Goal: Transaction & Acquisition: Obtain resource

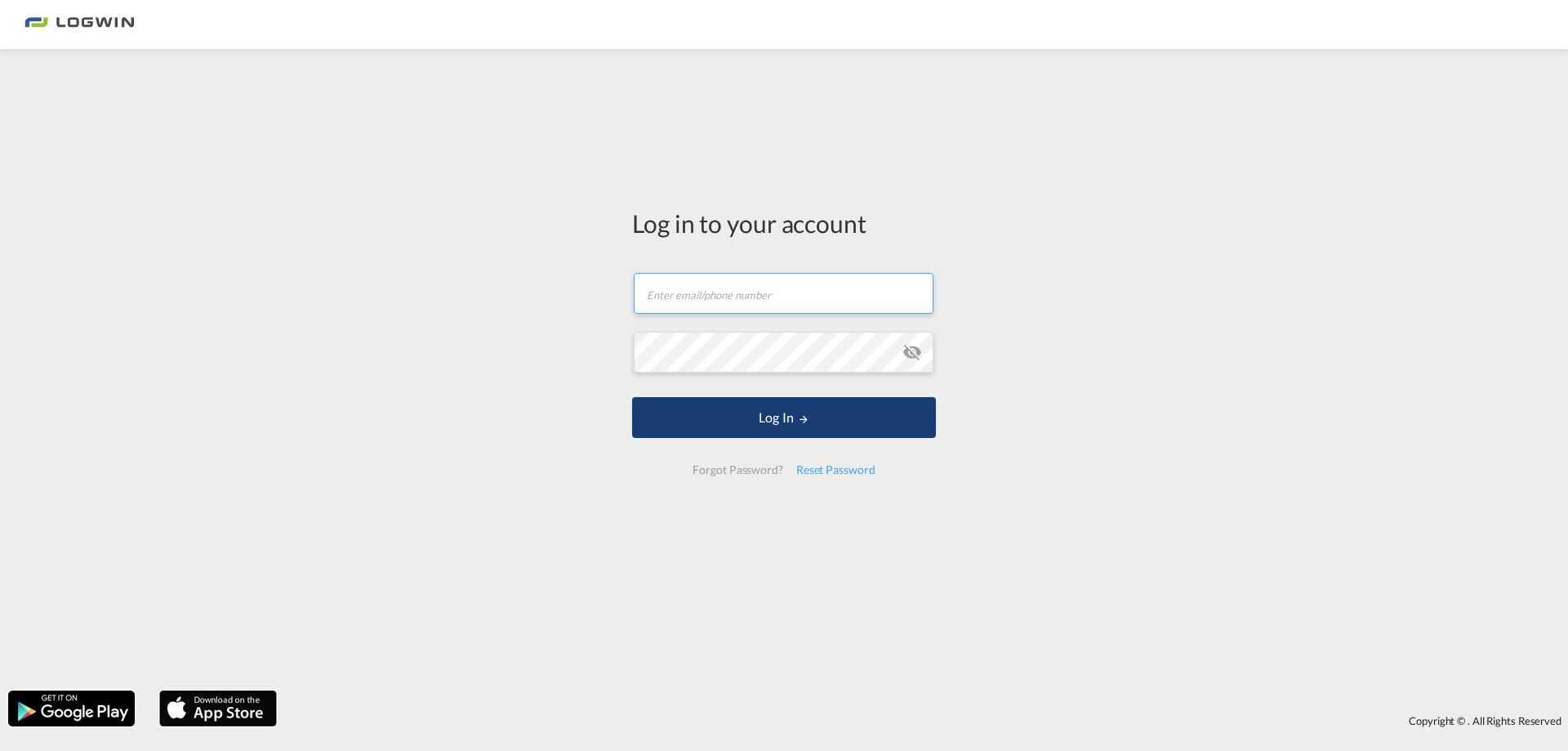
type input "sabrina.dipiazza@logwin-logistics.com"
click at [757, 428] on button "Log In" at bounding box center [784, 417] width 304 height 41
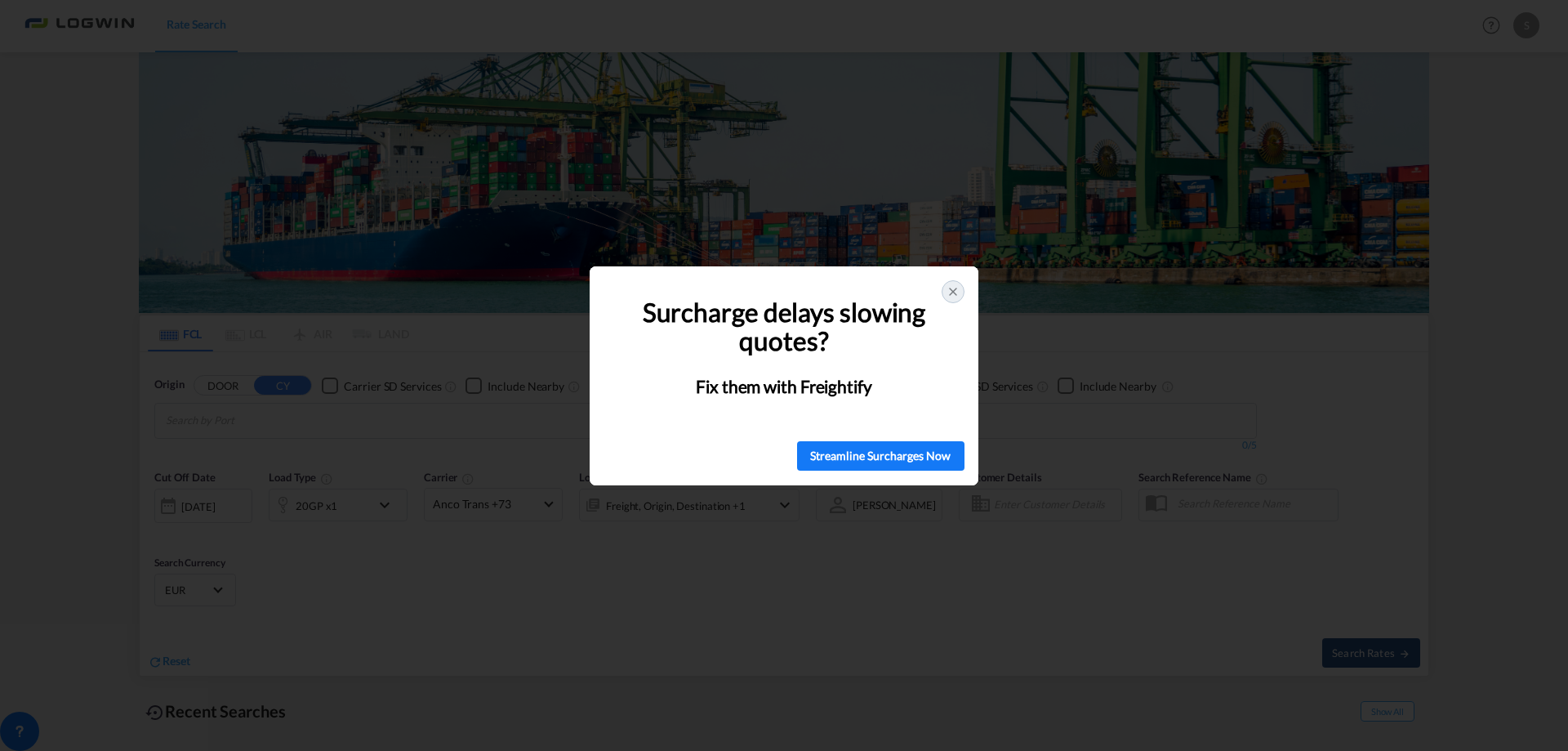
click at [945, 292] on div at bounding box center [953, 291] width 23 height 23
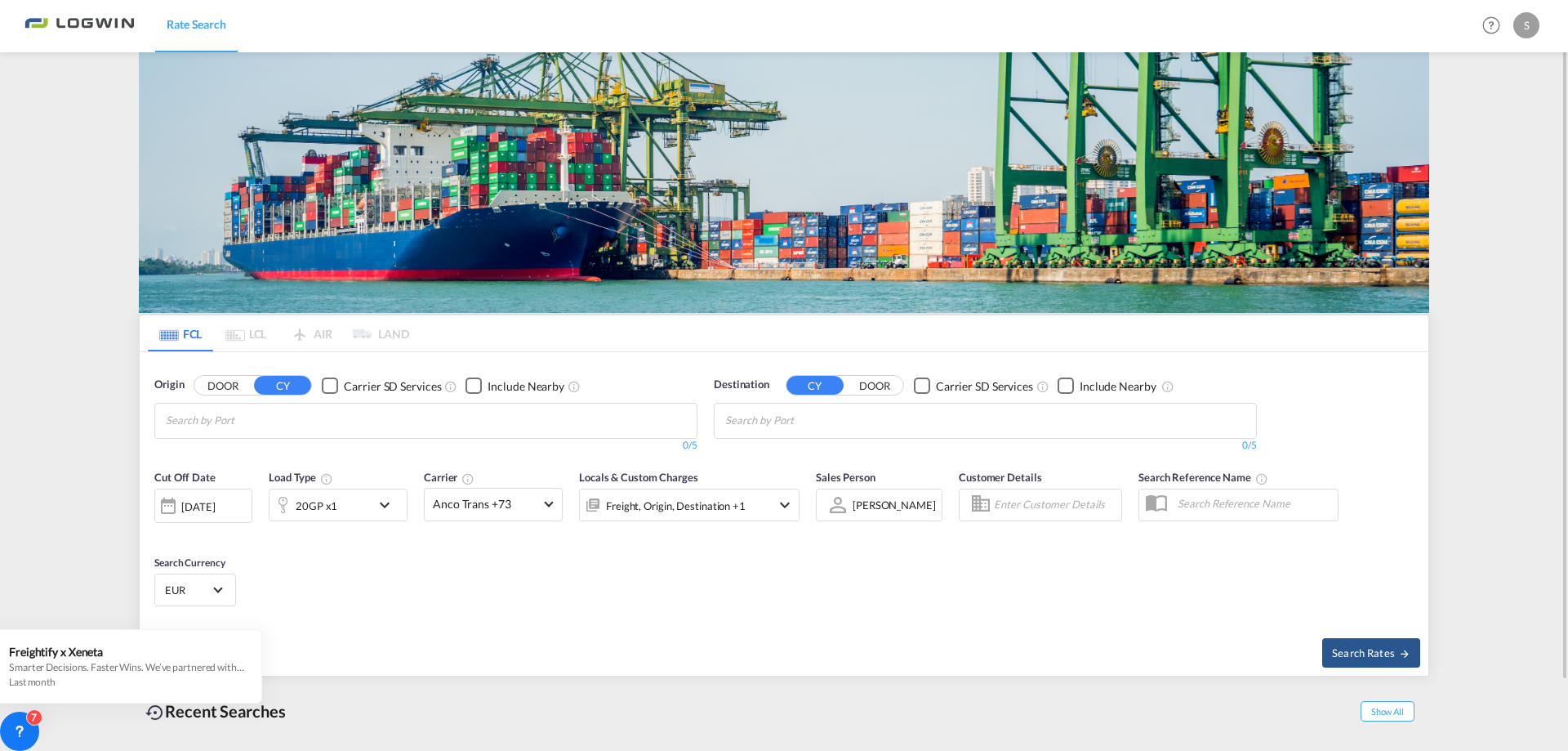
drag, startPoint x: 1555, startPoint y: 12, endPoint x: 1468, endPoint y: 326, distance: 325.8
click at [1468, 326] on md-content "Rate Search Help Resources Product Release S My Profile Logout FCL LCL AIR LAND…" at bounding box center [784, 375] width 1568 height 751
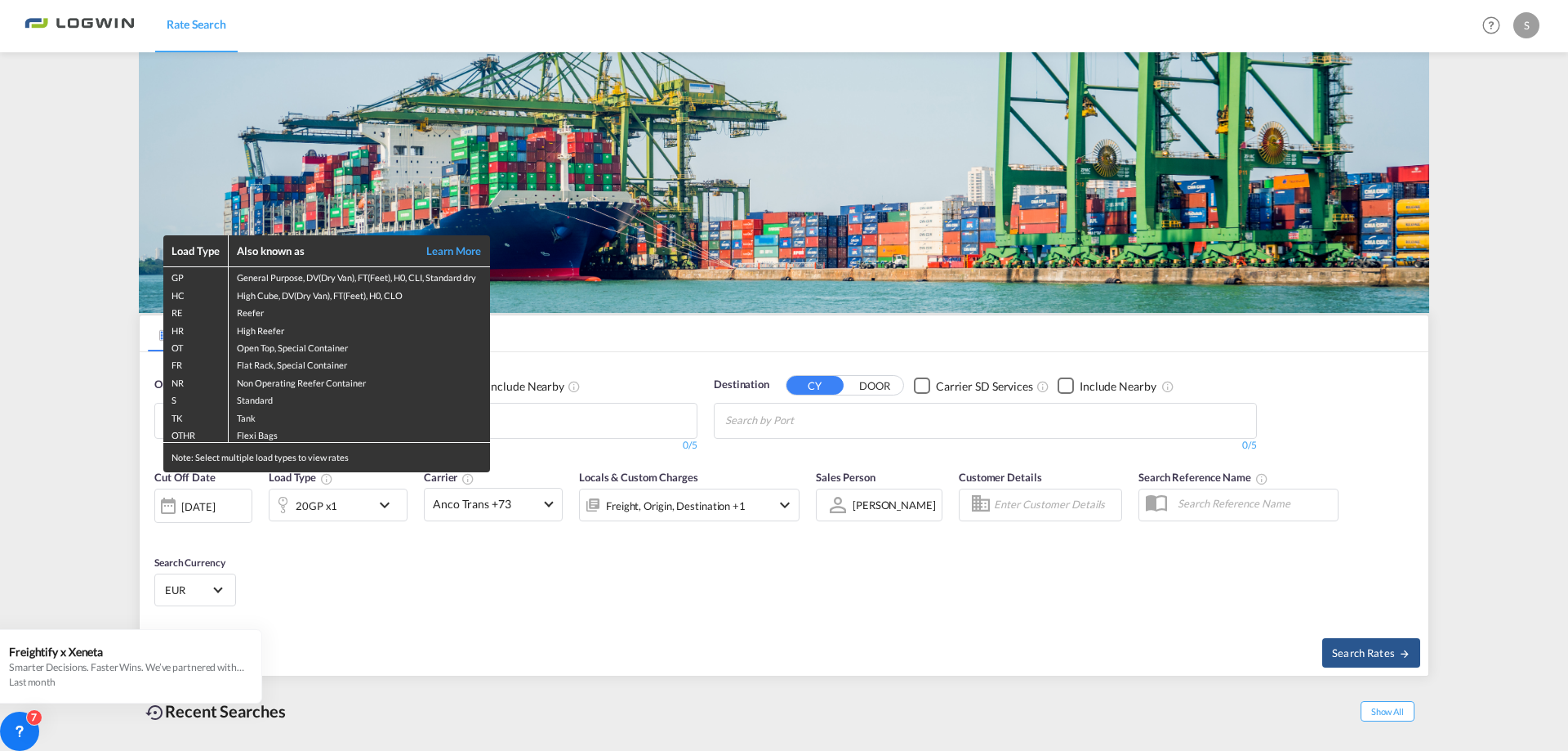
drag, startPoint x: 328, startPoint y: 483, endPoint x: 720, endPoint y: 382, distance: 404.8
click at [712, 367] on div "Load Type Also known as Learn More GP General Purpose, DV(Dry Van), FT(Feet), H…" at bounding box center [784, 375] width 1568 height 751
click at [734, 660] on div "Load Type Also known as Learn More GP General Purpose, DV(Dry Van), FT(Feet), H…" at bounding box center [784, 375] width 1568 height 751
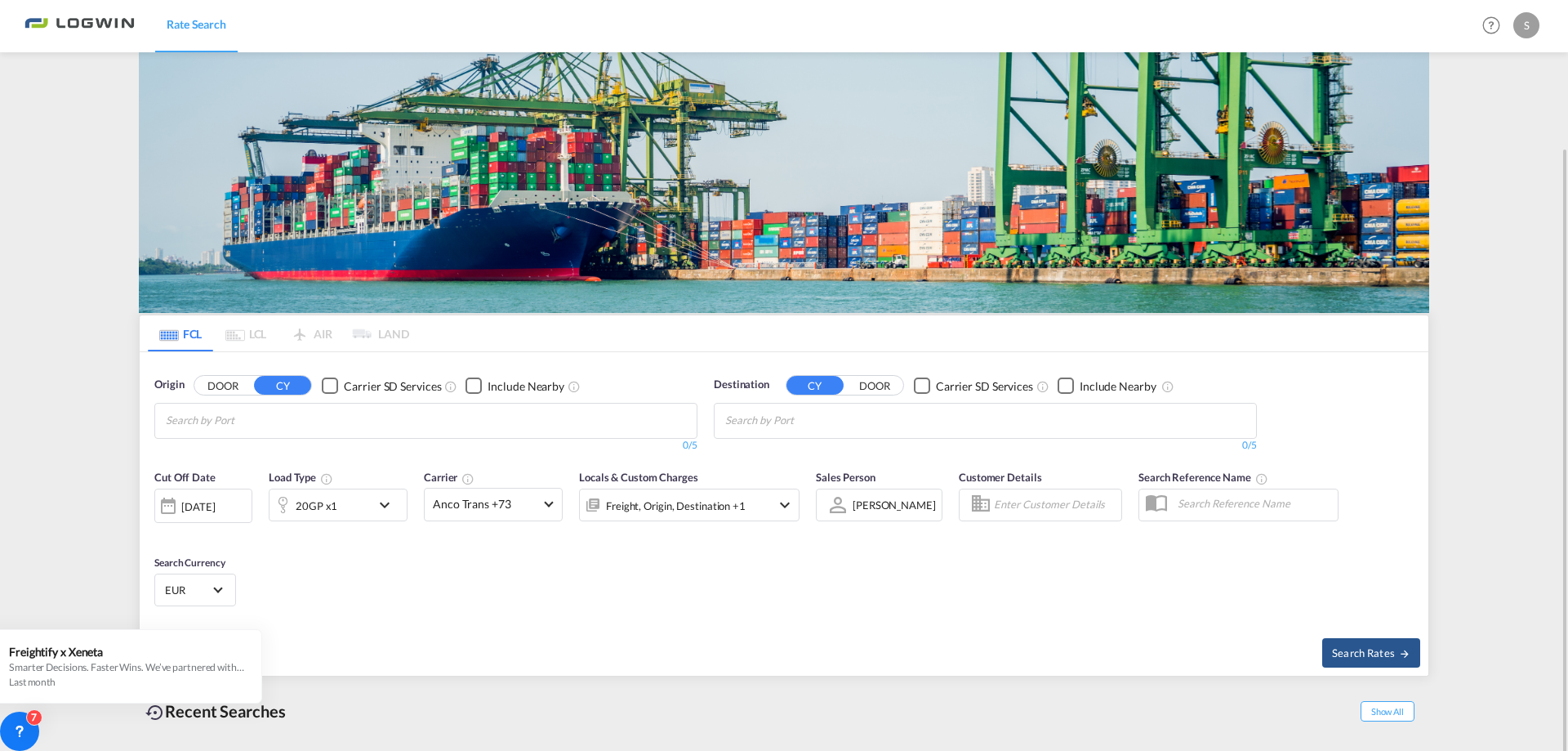
scroll to position [77, 0]
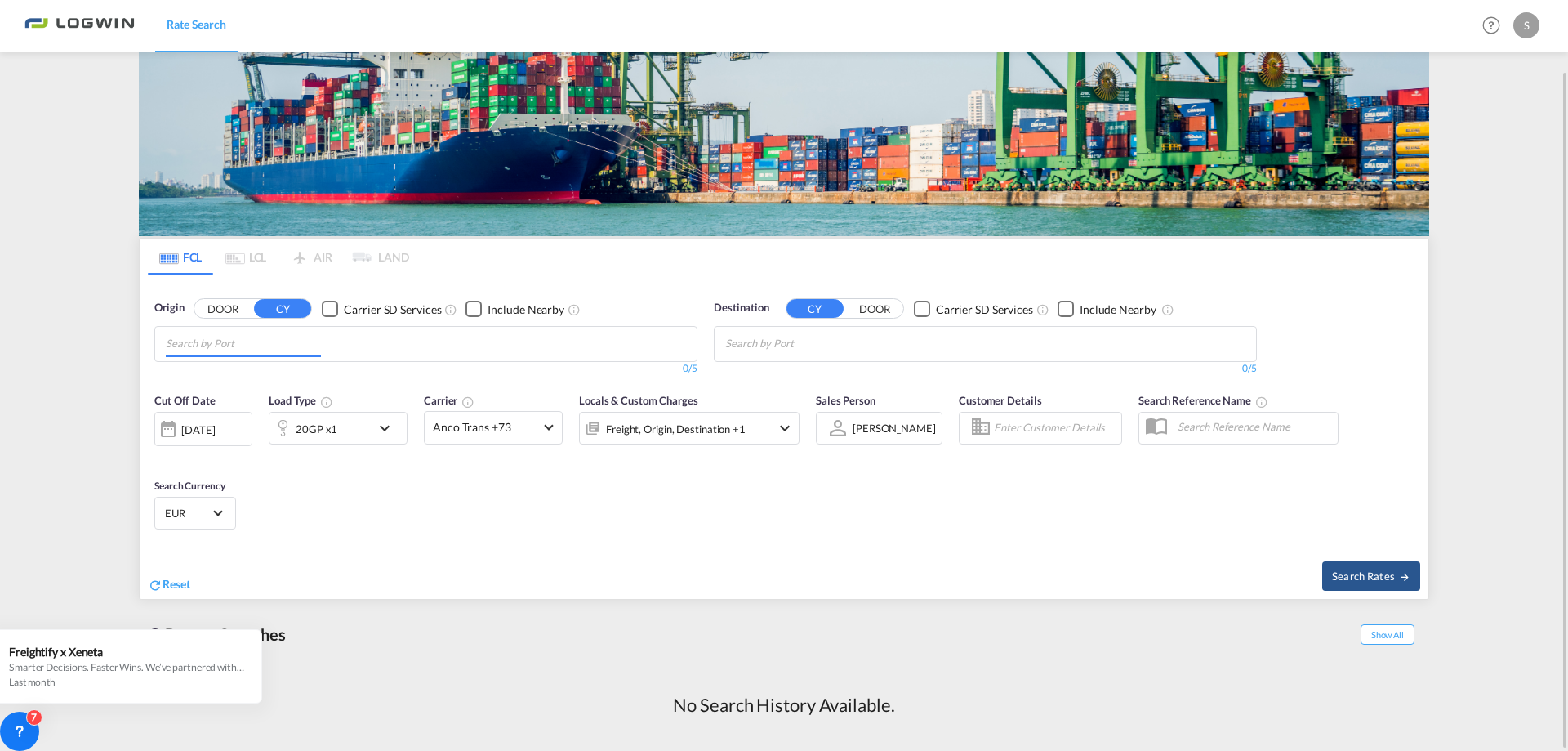
click at [386, 347] on md-chips at bounding box center [426, 344] width 541 height 35
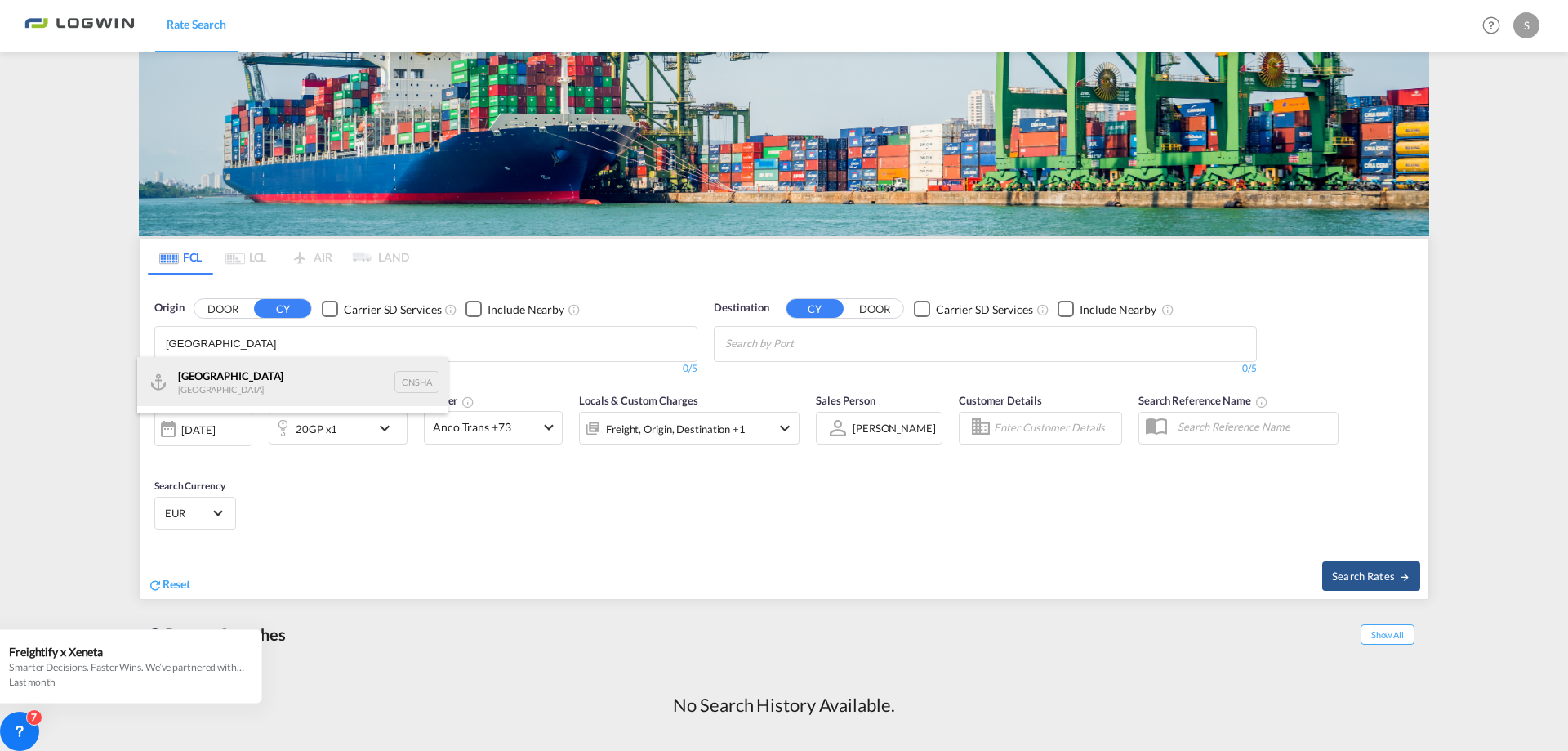
type input "shanghai"
click at [281, 385] on div "Shanghai China CNSHA" at bounding box center [293, 381] width 311 height 49
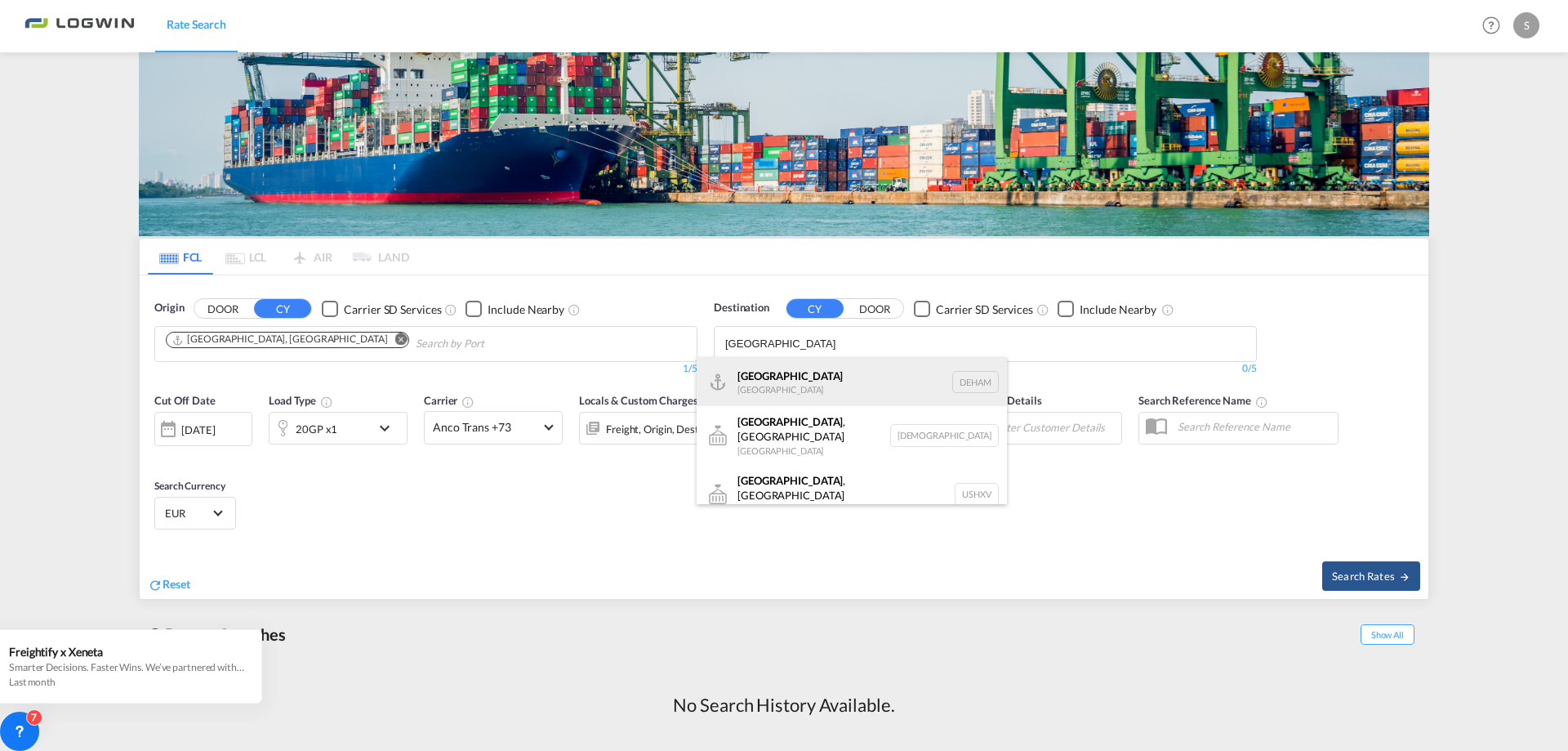
type input "hamburg"
click at [803, 372] on div "Hamburg Germany DEHAM" at bounding box center [852, 381] width 311 height 49
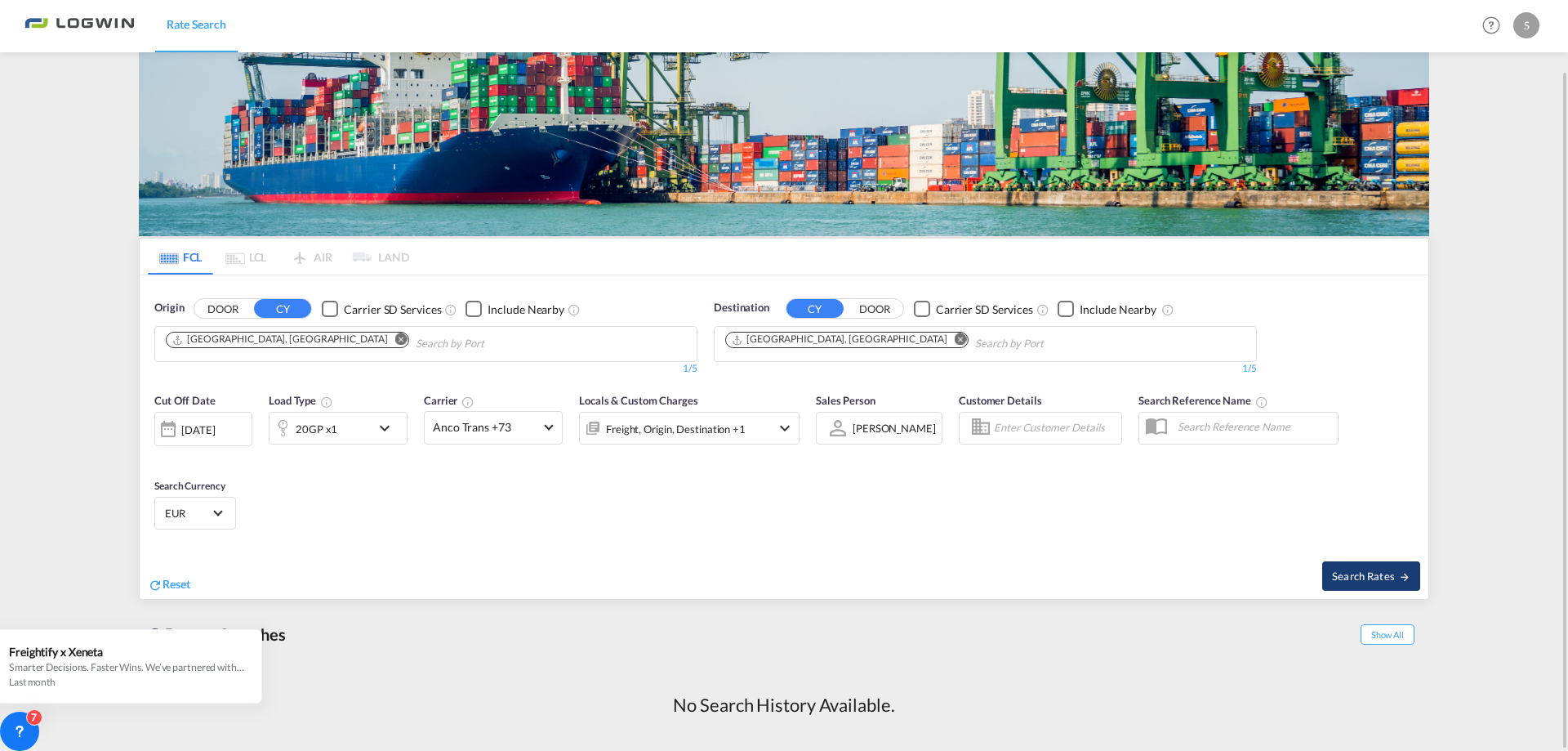
click at [1361, 579] on span "Search Rates" at bounding box center [1371, 576] width 79 height 13
type input "CNSHA to DEHAM / [DATE]"
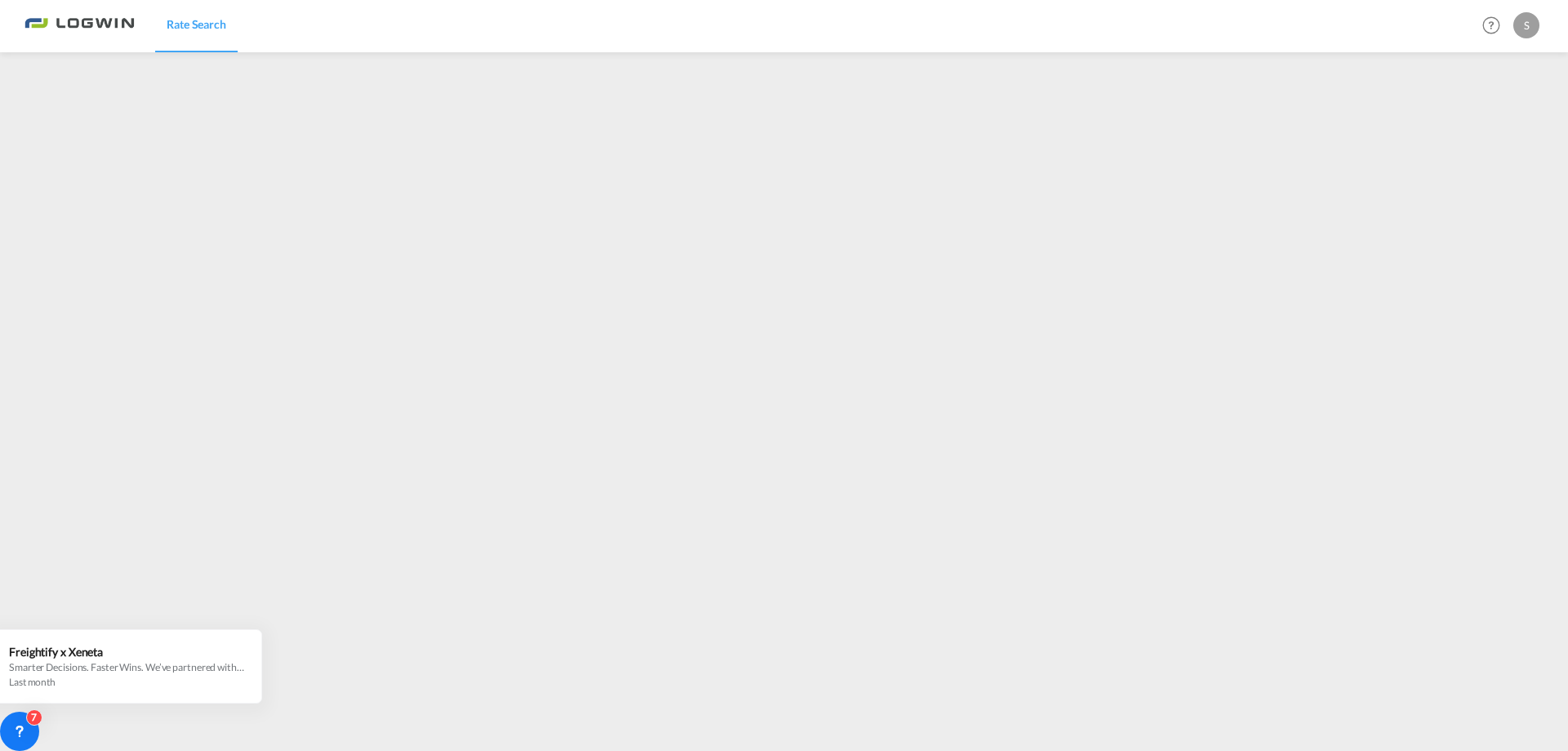
click at [33, 21] on img at bounding box center [80, 26] width 111 height 37
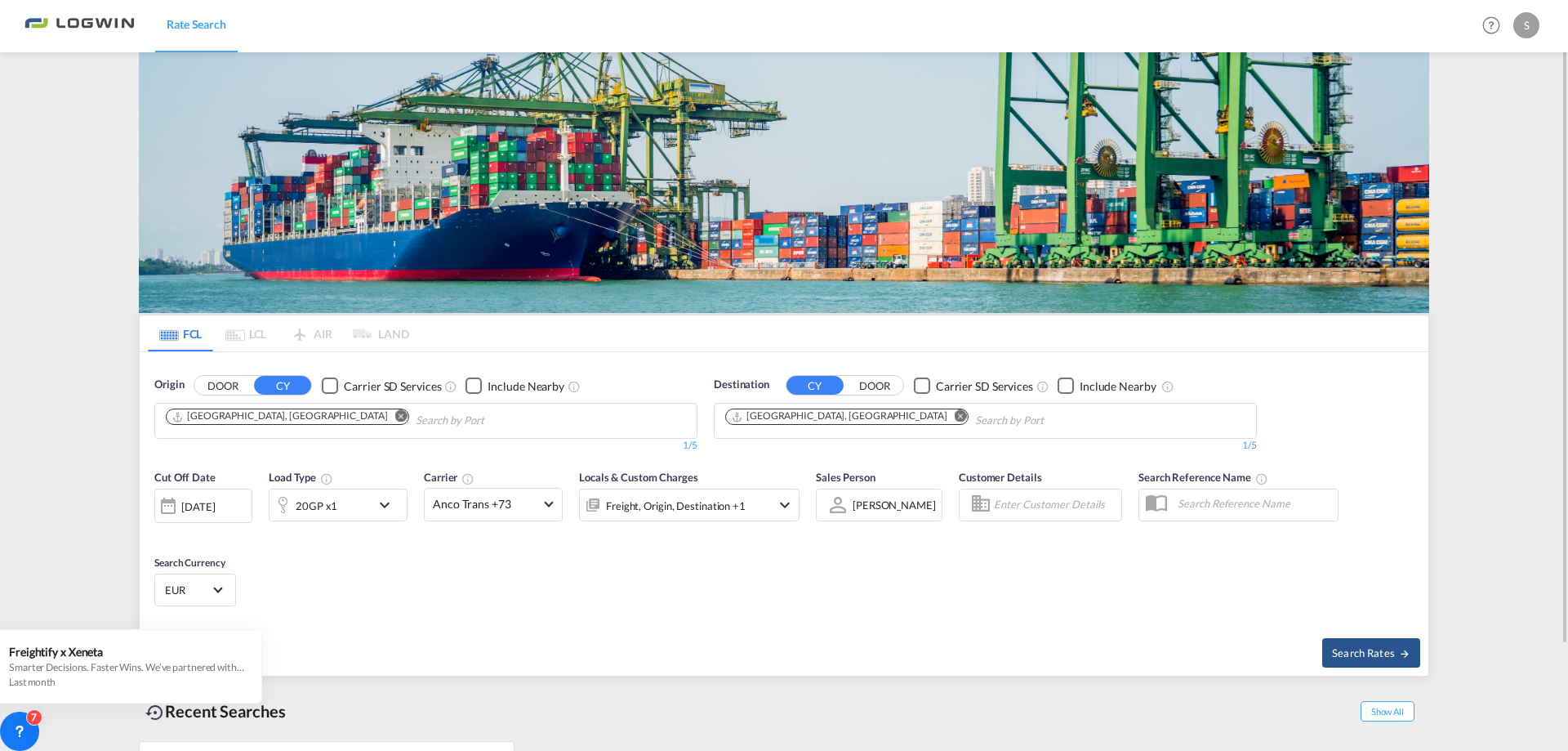
click at [379, 499] on md-icon "icon-chevron-down" at bounding box center [389, 504] width 27 height 19
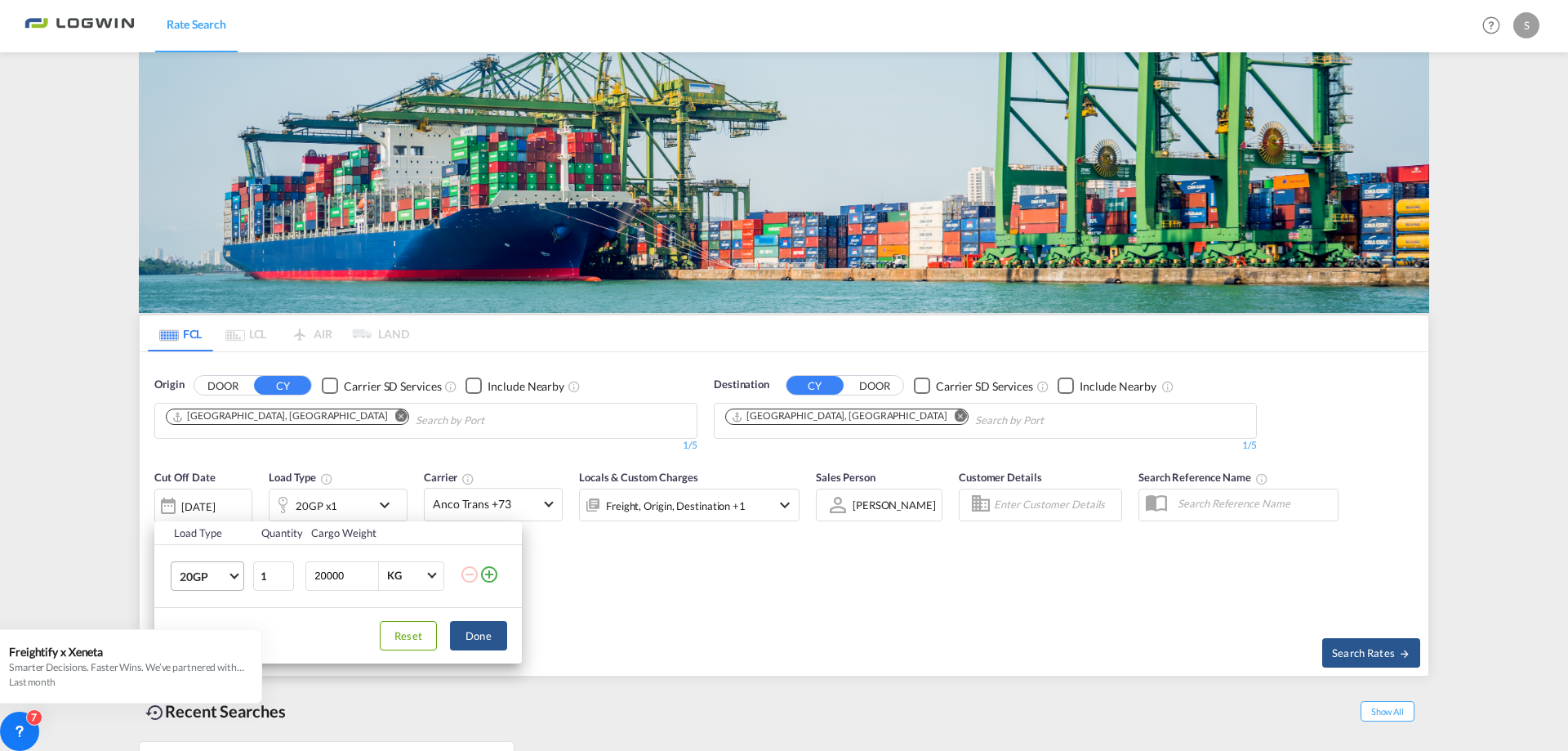
click at [228, 572] on md-select-value "20GP" at bounding box center [210, 576] width 65 height 27
click at [229, 587] on md-option "40GP" at bounding box center [222, 593] width 112 height 39
click at [502, 646] on button "Done" at bounding box center [478, 636] width 58 height 29
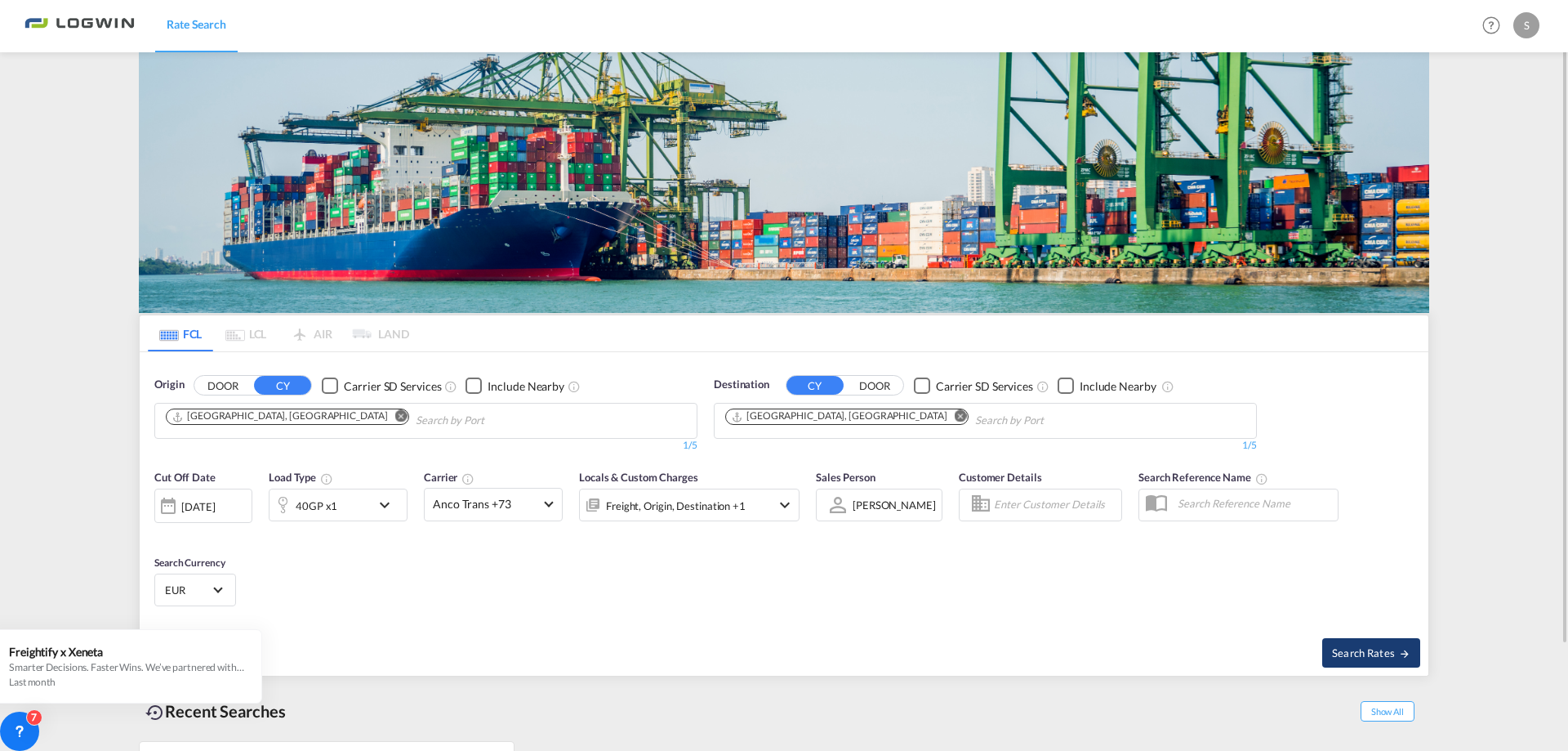
click at [1349, 658] on span "Search Rates" at bounding box center [1371, 653] width 79 height 13
type input "CNSHA to DEHAM / [DATE]"
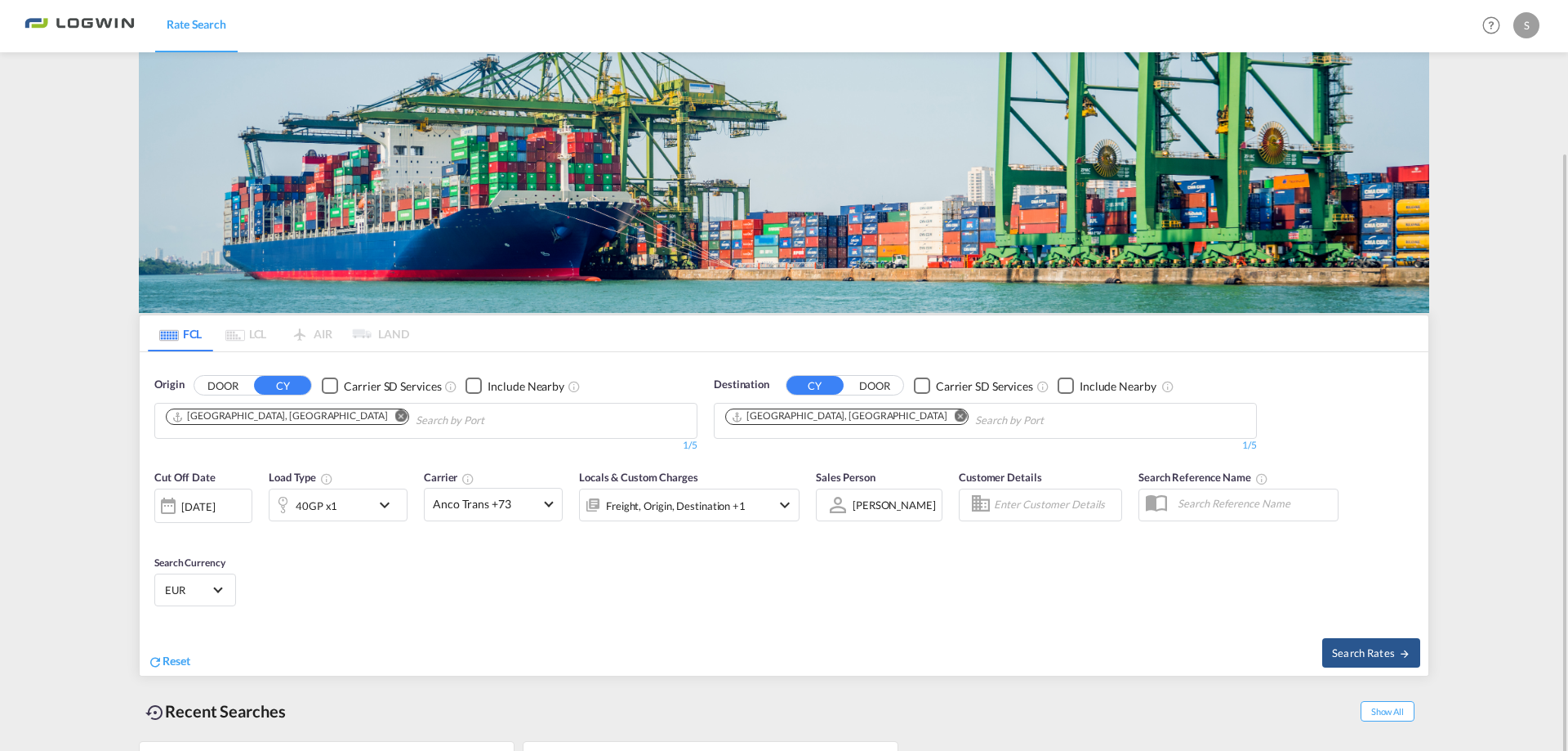
scroll to position [123, 0]
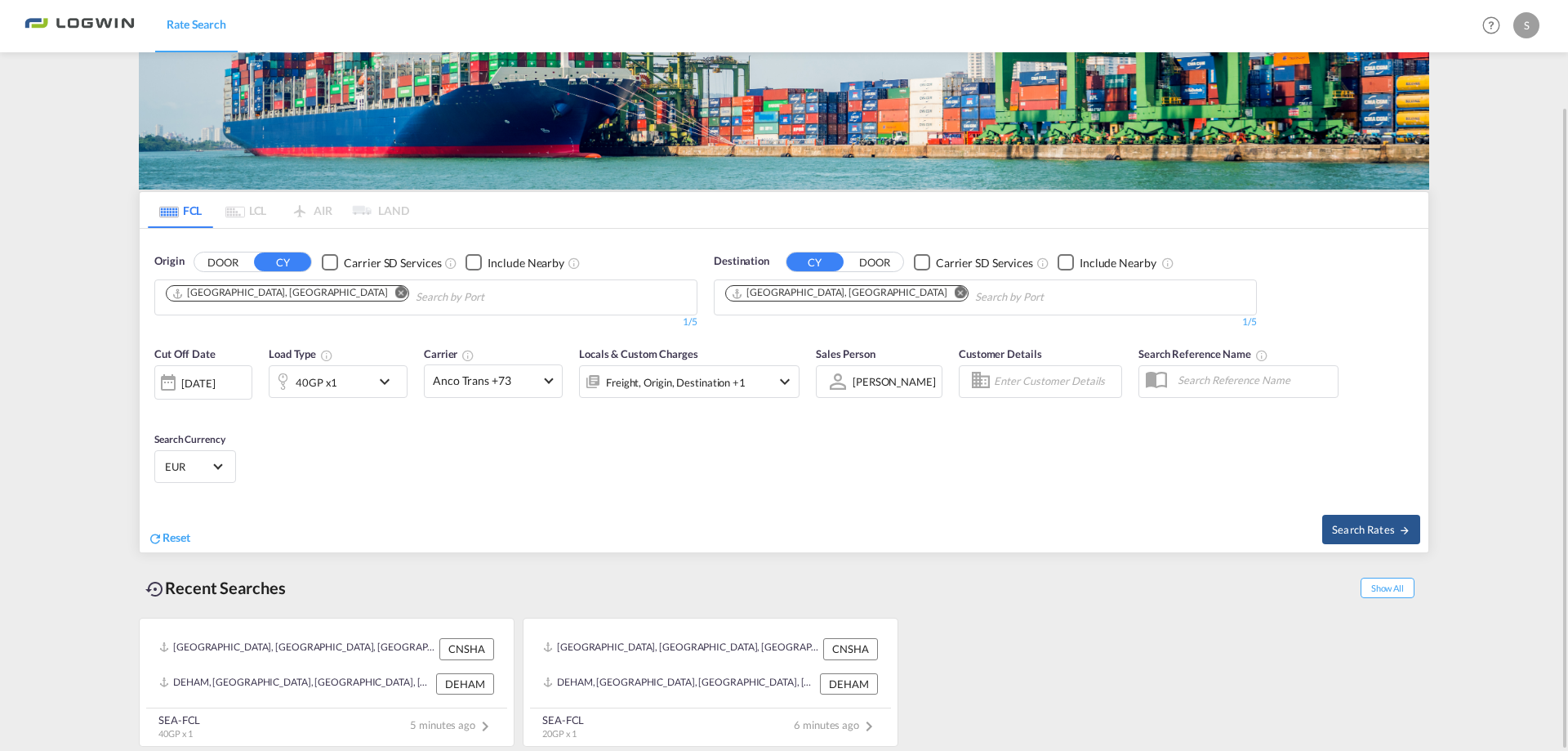
drag, startPoint x: 977, startPoint y: 706, endPoint x: 74, endPoint y: 604, distance: 908.7
click at [74, 604] on md-content "Rate Search Help Resources Product Release S My Profile Logout FCL LCL AIR LAND…" at bounding box center [784, 375] width 1568 height 751
click at [67, 579] on md-content "Rate Search Help Resources Product Release S My Profile Logout FCL LCL AIR LAND…" at bounding box center [784, 375] width 1568 height 751
click at [909, 382] on div "[PERSON_NAME]" at bounding box center [894, 382] width 83 height 13
click at [891, 348] on div "Select Sales Person" at bounding box center [897, 342] width 89 height 15
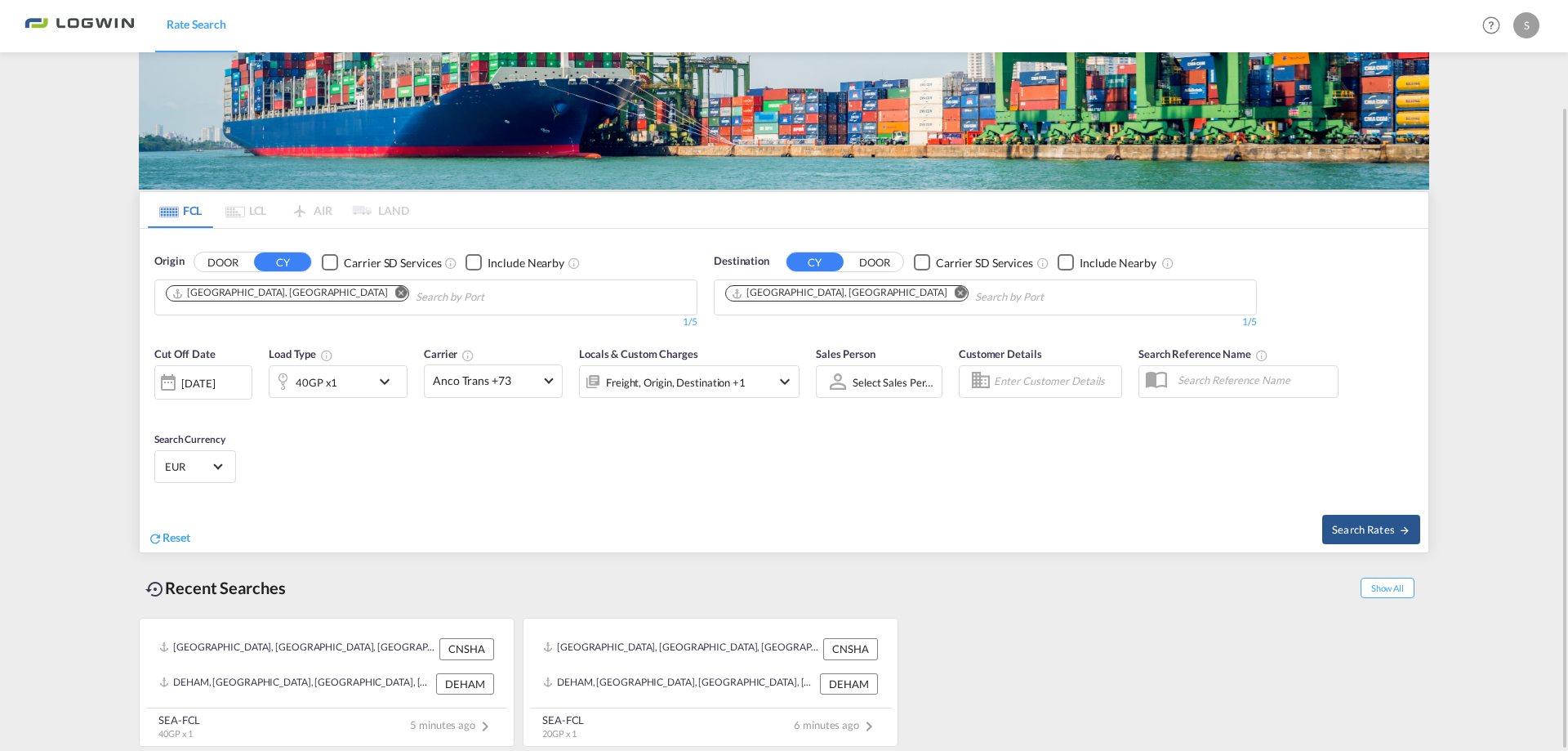
click at [879, 387] on div "Select Sales Person" at bounding box center [897, 382] width 89 height 13
click at [863, 421] on div "[PERSON_NAME]" at bounding box center [894, 421] width 83 height 15
click at [245, 204] on md-pagination-wrapper "FCL LCL AIR LAND" at bounding box center [279, 209] width 261 height 36
click at [1352, 521] on button "Search Rates" at bounding box center [1371, 530] width 98 height 29
type input "CNSHA to DEHAM / [DATE]"
